Goal: Information Seeking & Learning: Find specific fact

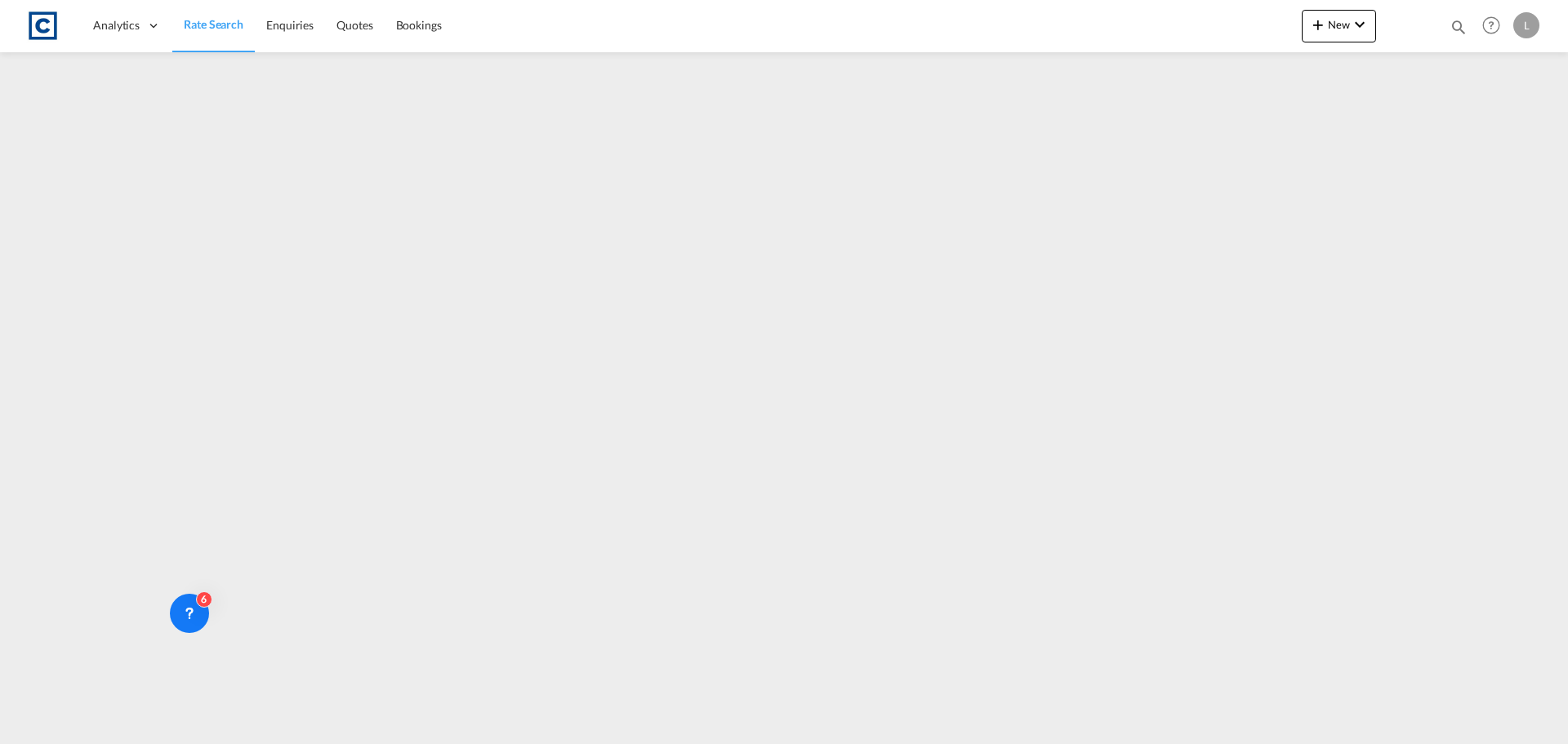
click at [197, 27] on span "Rate Search" at bounding box center [214, 24] width 60 height 14
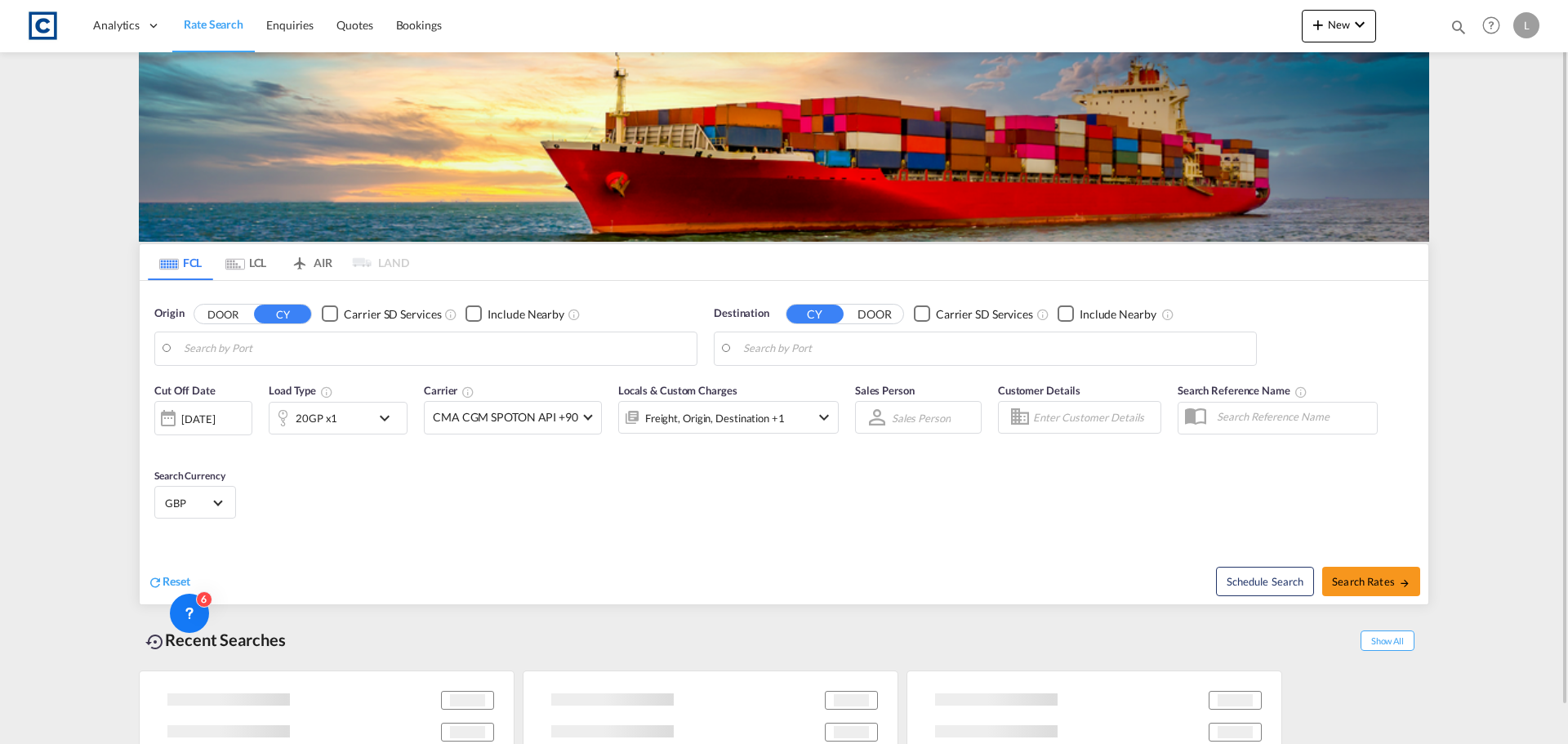
type input "GB-M44, [GEOGRAPHIC_DATA]"
type input "Shuwaikh, KWSWK"
